Goal: Information Seeking & Learning: Learn about a topic

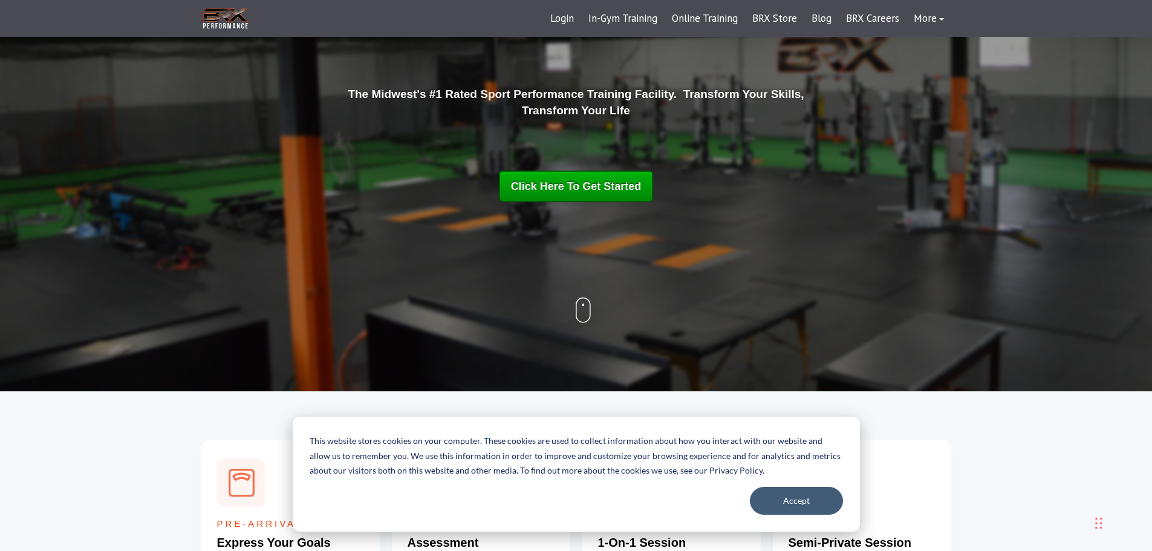
scroll to position [181, 0]
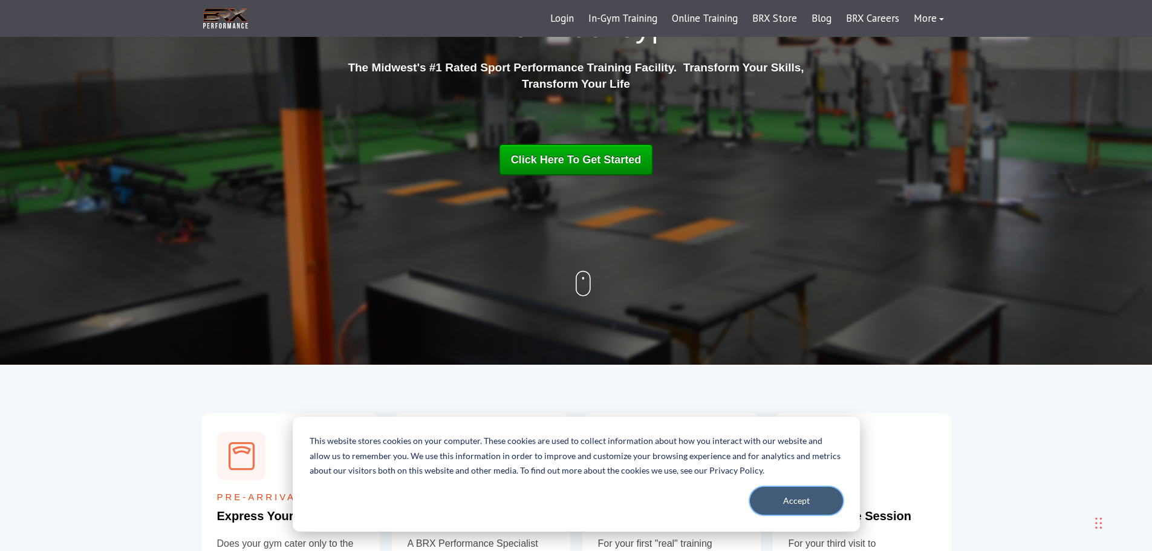
click at [801, 498] on button "Accept" at bounding box center [796, 501] width 93 height 28
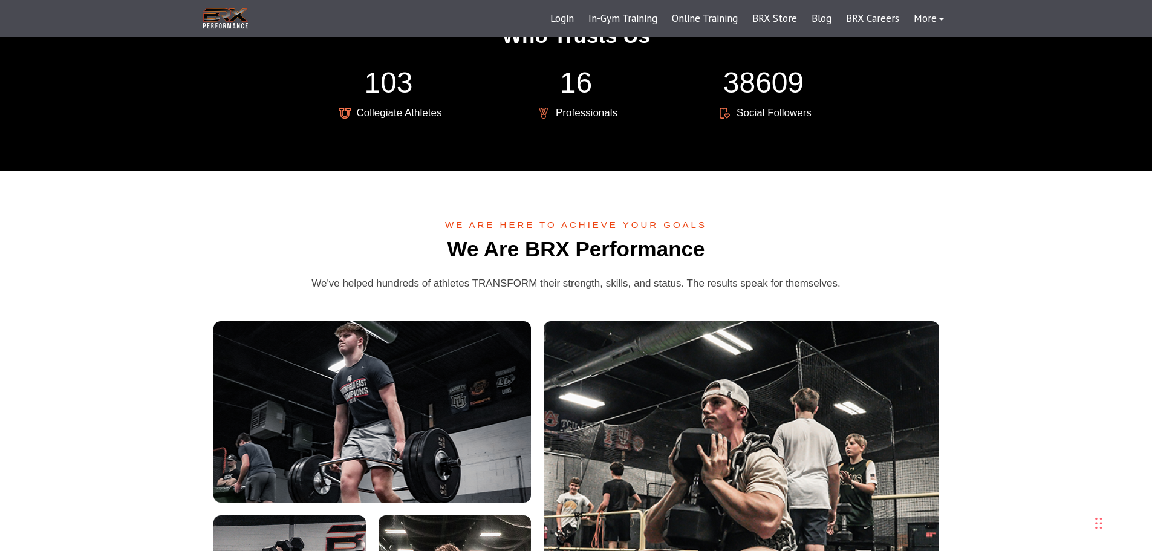
scroll to position [2359, 0]
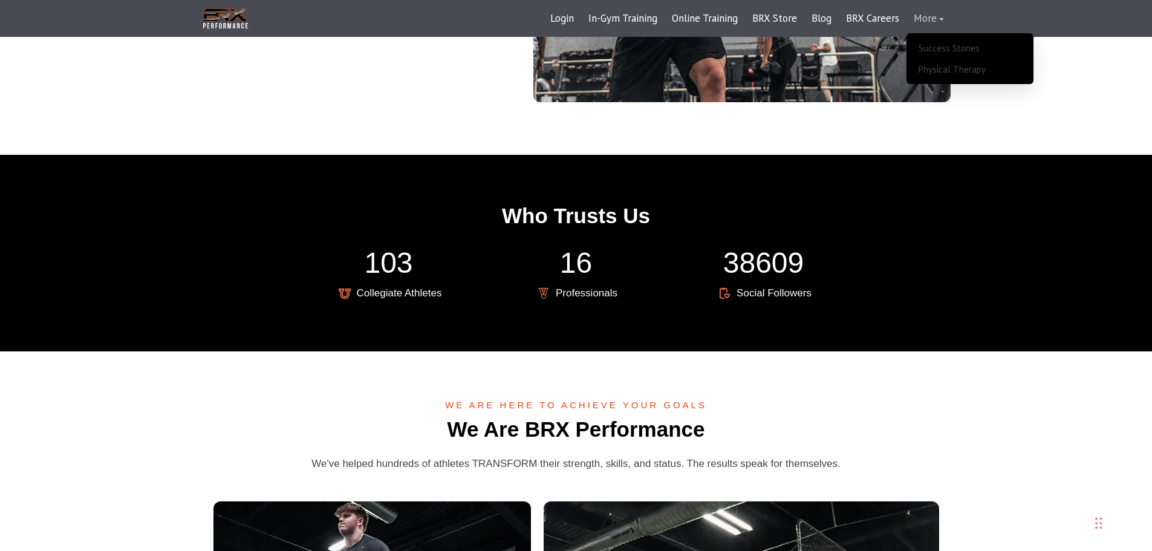
click at [924, 19] on link "More" at bounding box center [929, 18] width 45 height 29
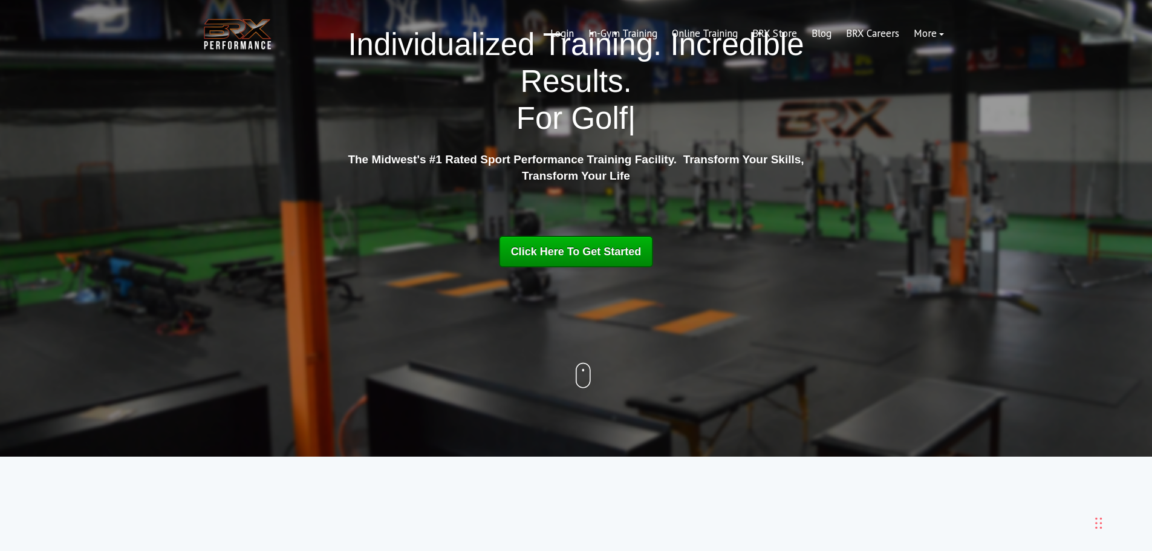
scroll to position [0, 0]
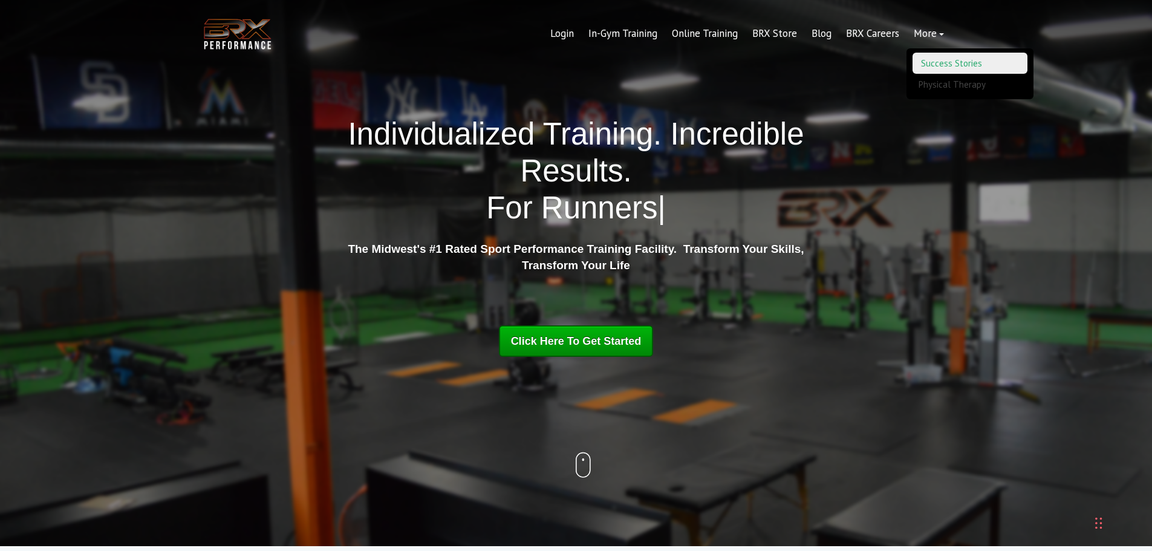
click at [938, 64] on link "Success Stories" at bounding box center [970, 63] width 115 height 21
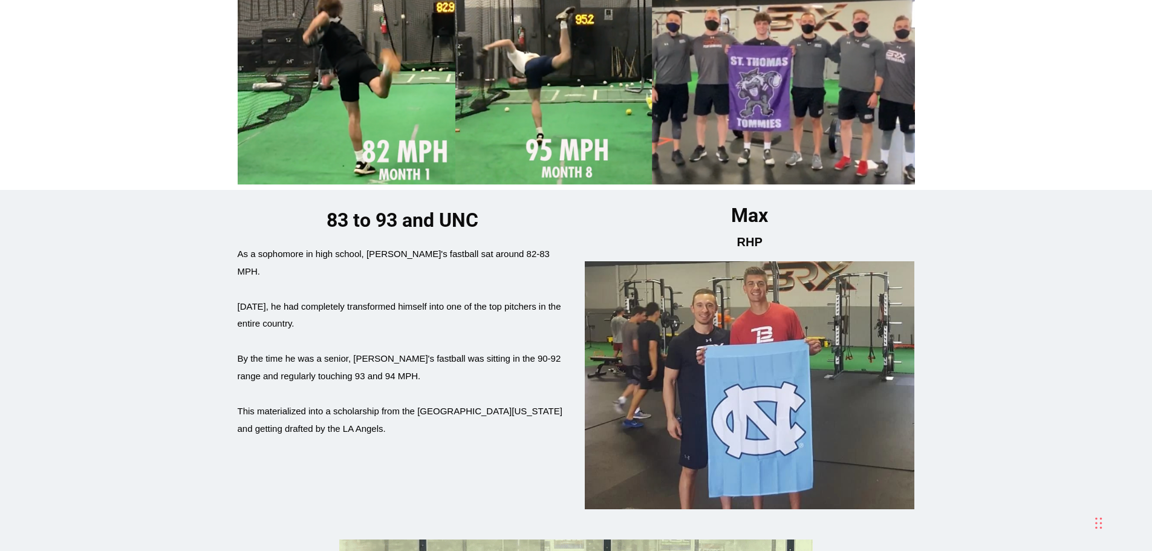
scroll to position [3206, 0]
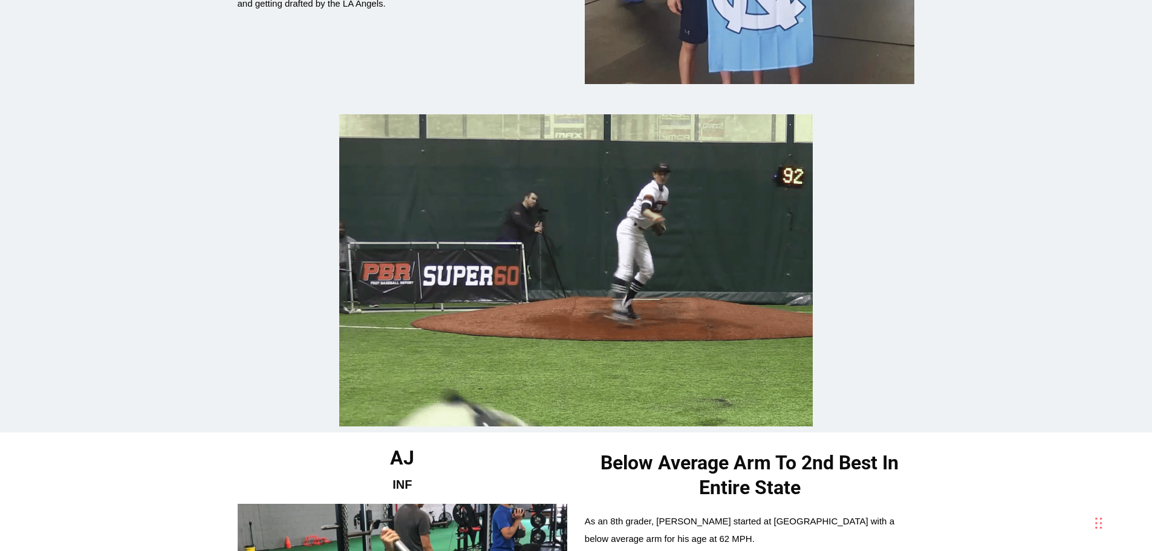
click at [1052, 249] on div at bounding box center [576, 273] width 1152 height 318
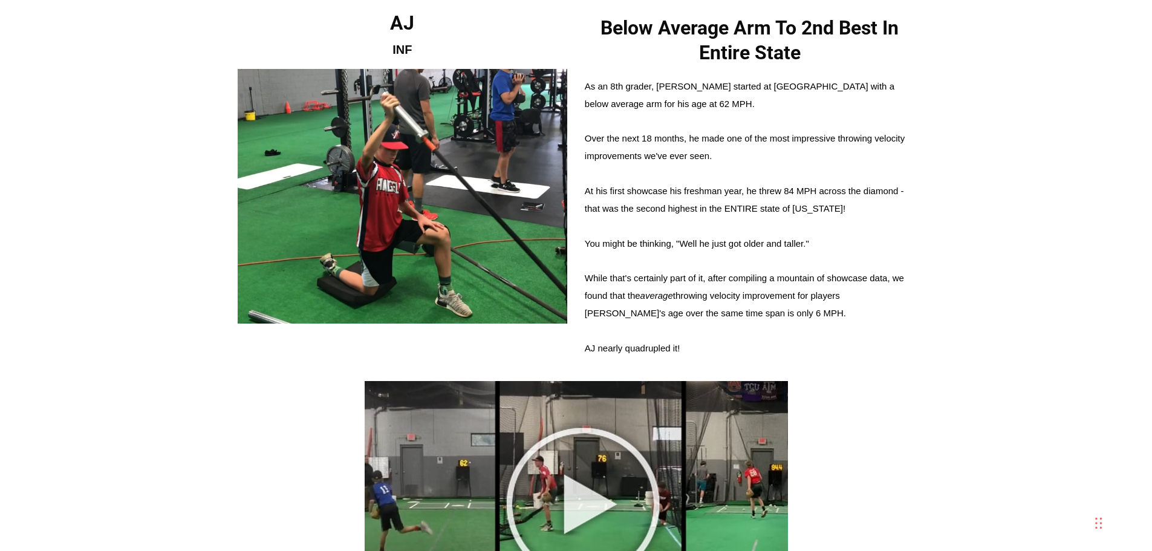
scroll to position [4096, 0]
